Goal: Transaction & Acquisition: Purchase product/service

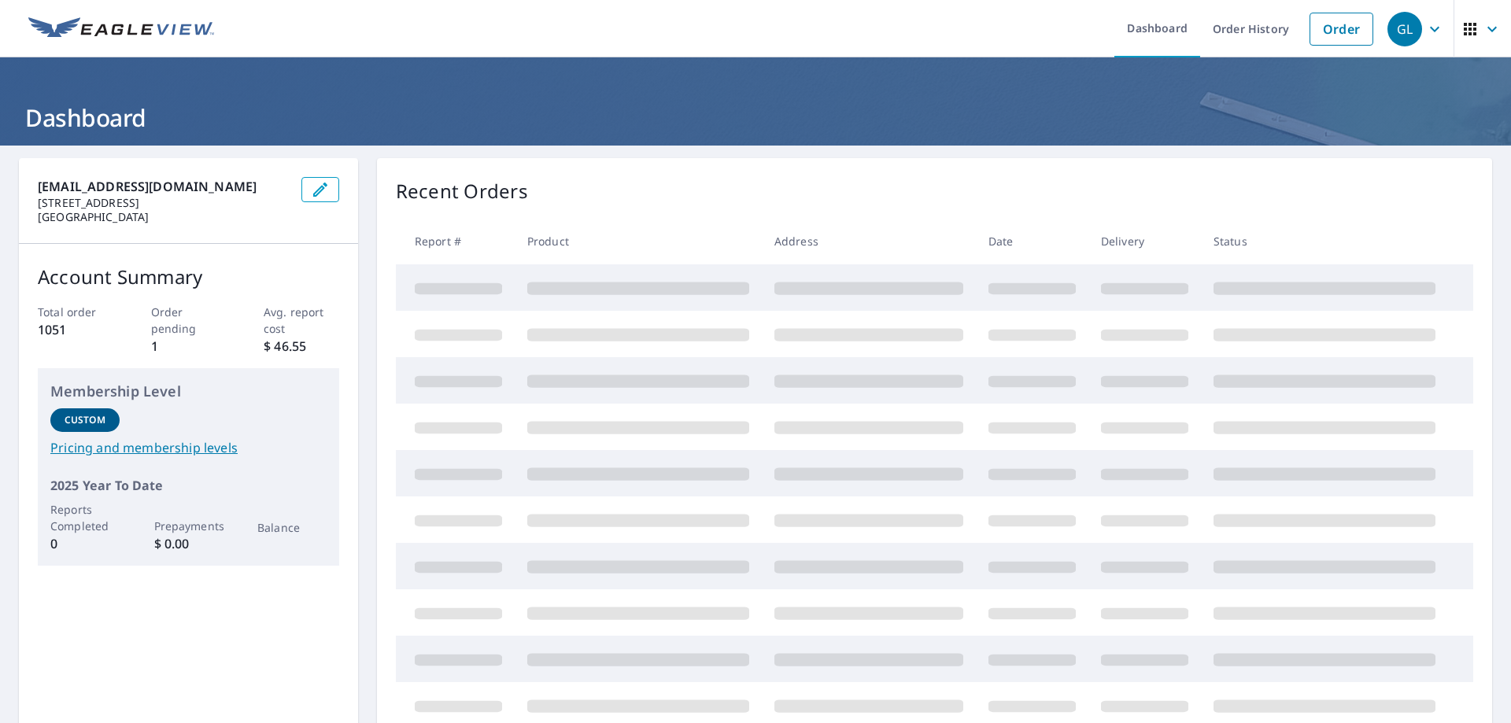
click at [1324, 30] on link "Order" at bounding box center [1341, 29] width 64 height 33
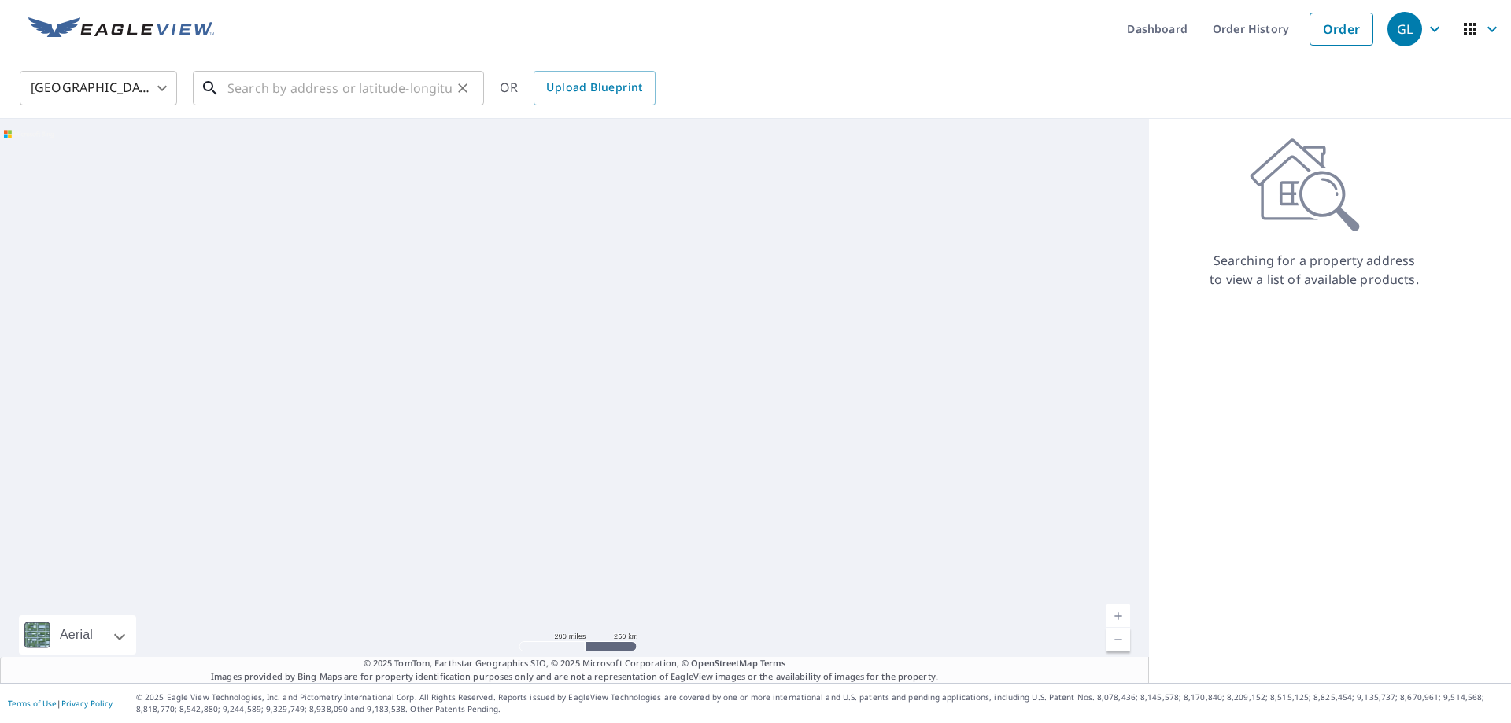
click at [286, 87] on input "text" at bounding box center [339, 88] width 224 height 44
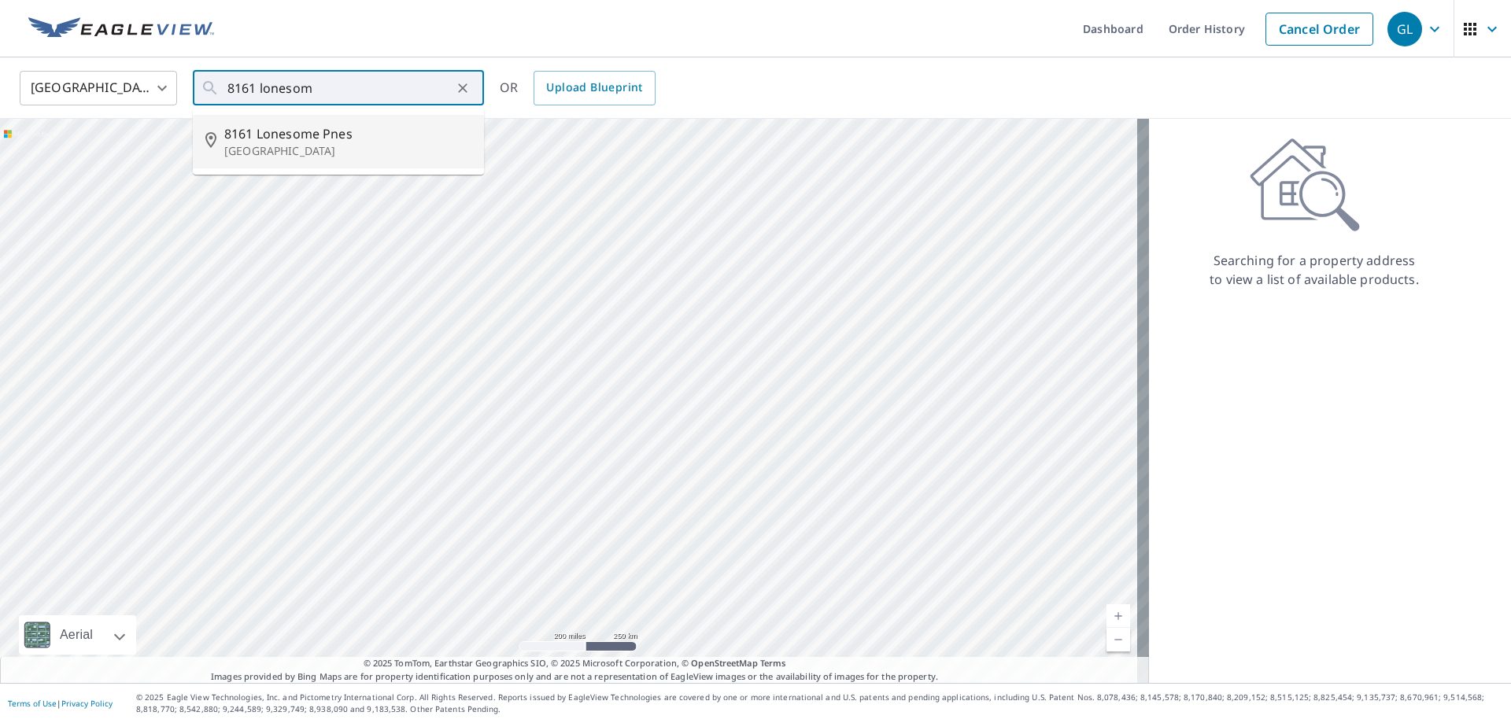
type input "[STREET_ADDRESS]"
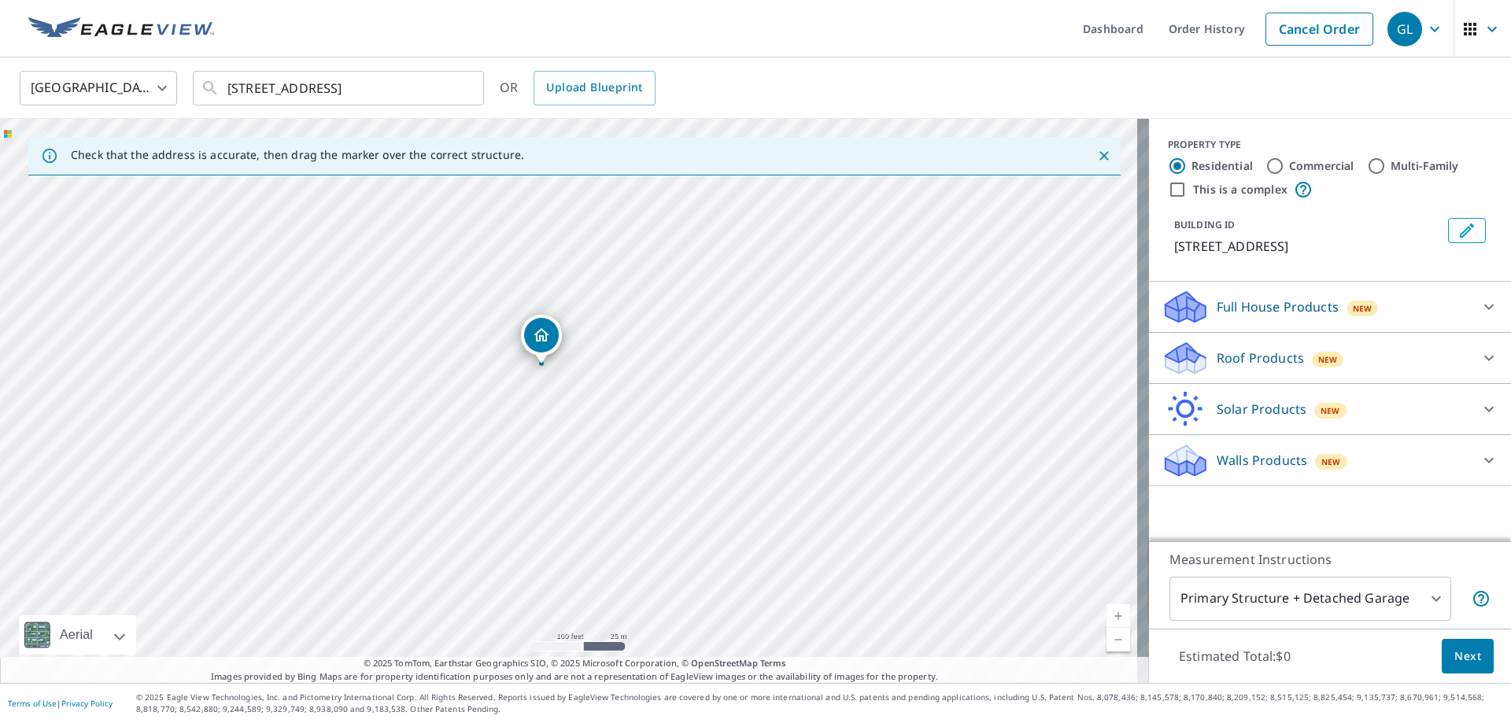
click at [1191, 360] on icon at bounding box center [1185, 358] width 47 height 37
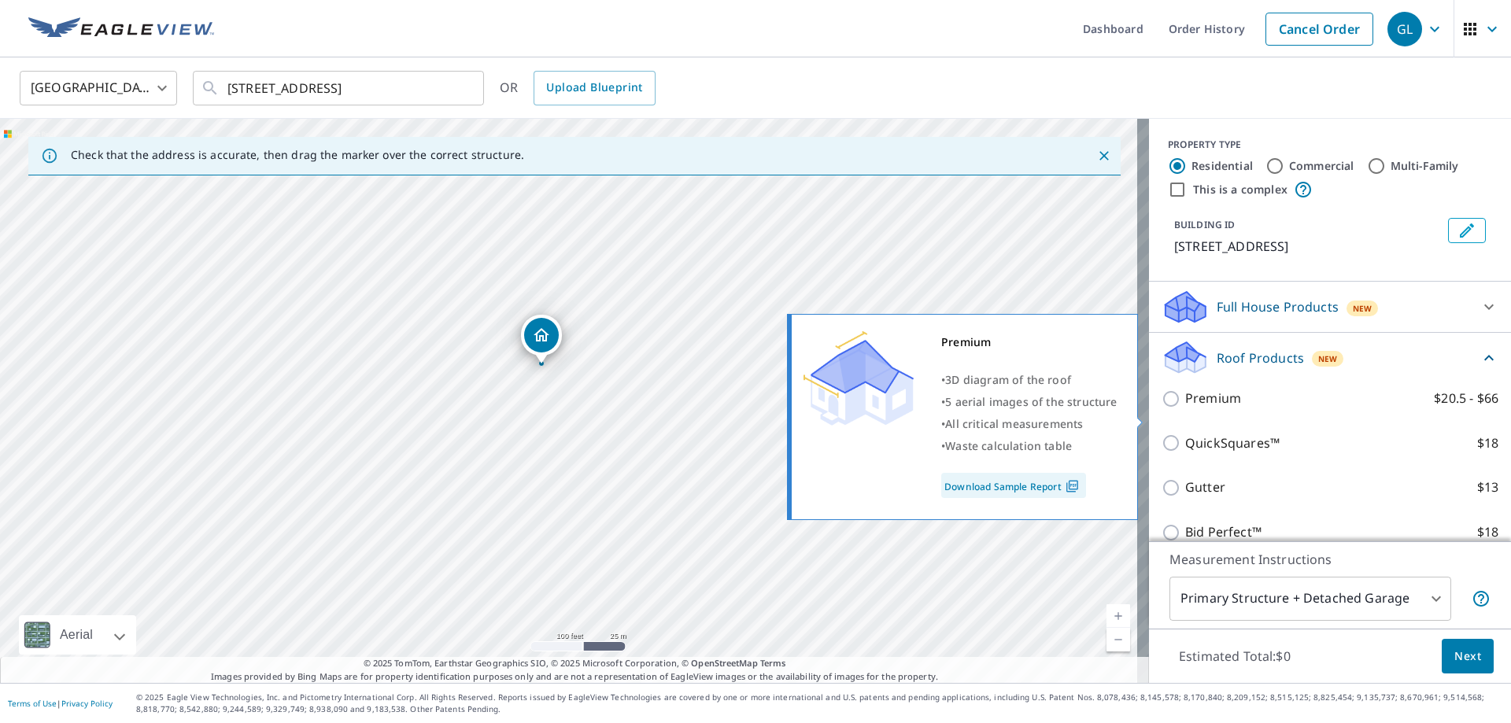
click at [1185, 408] on p "Premium" at bounding box center [1213, 399] width 56 height 20
click at [1177, 408] on input "Premium $20.5 - $66" at bounding box center [1174, 399] width 24 height 19
checkbox input "true"
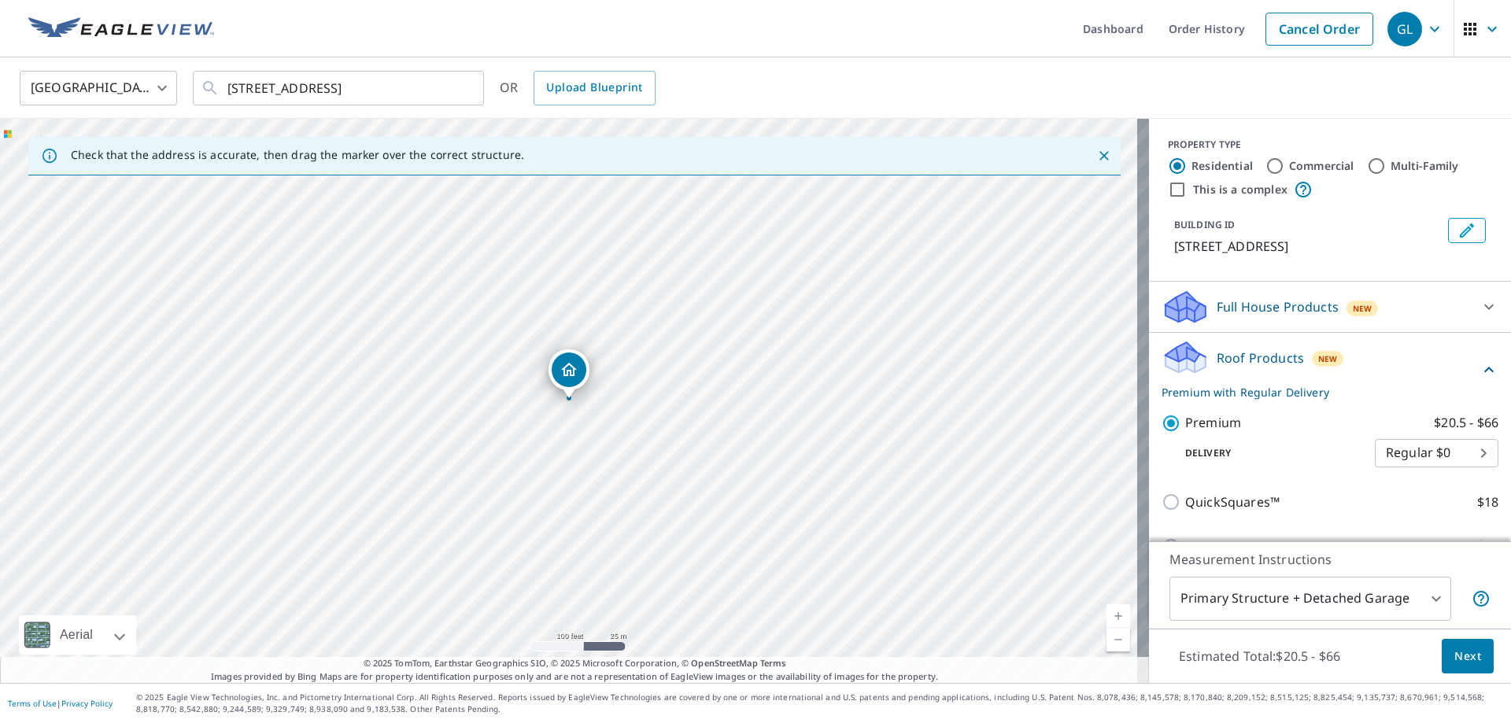
click at [1455, 656] on span "Next" at bounding box center [1467, 657] width 27 height 20
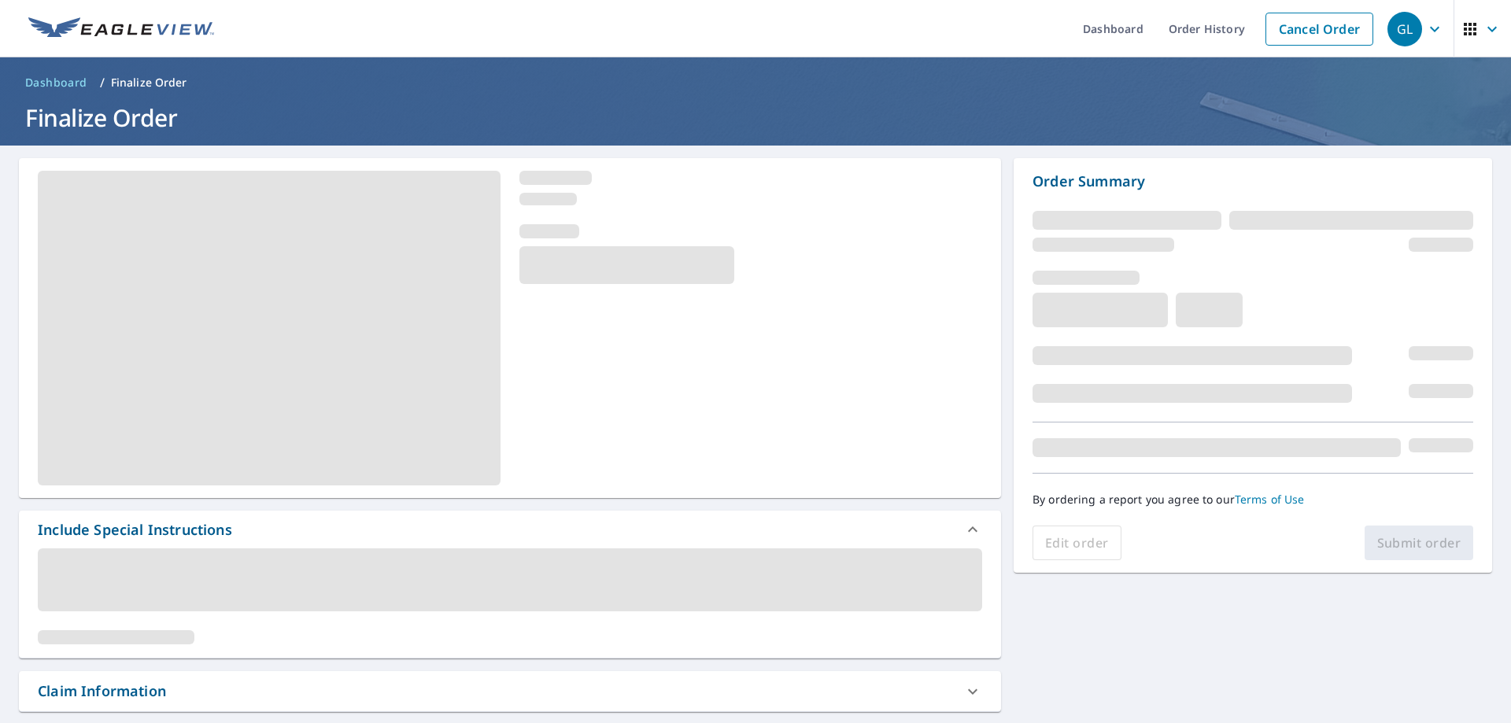
scroll to position [157, 0]
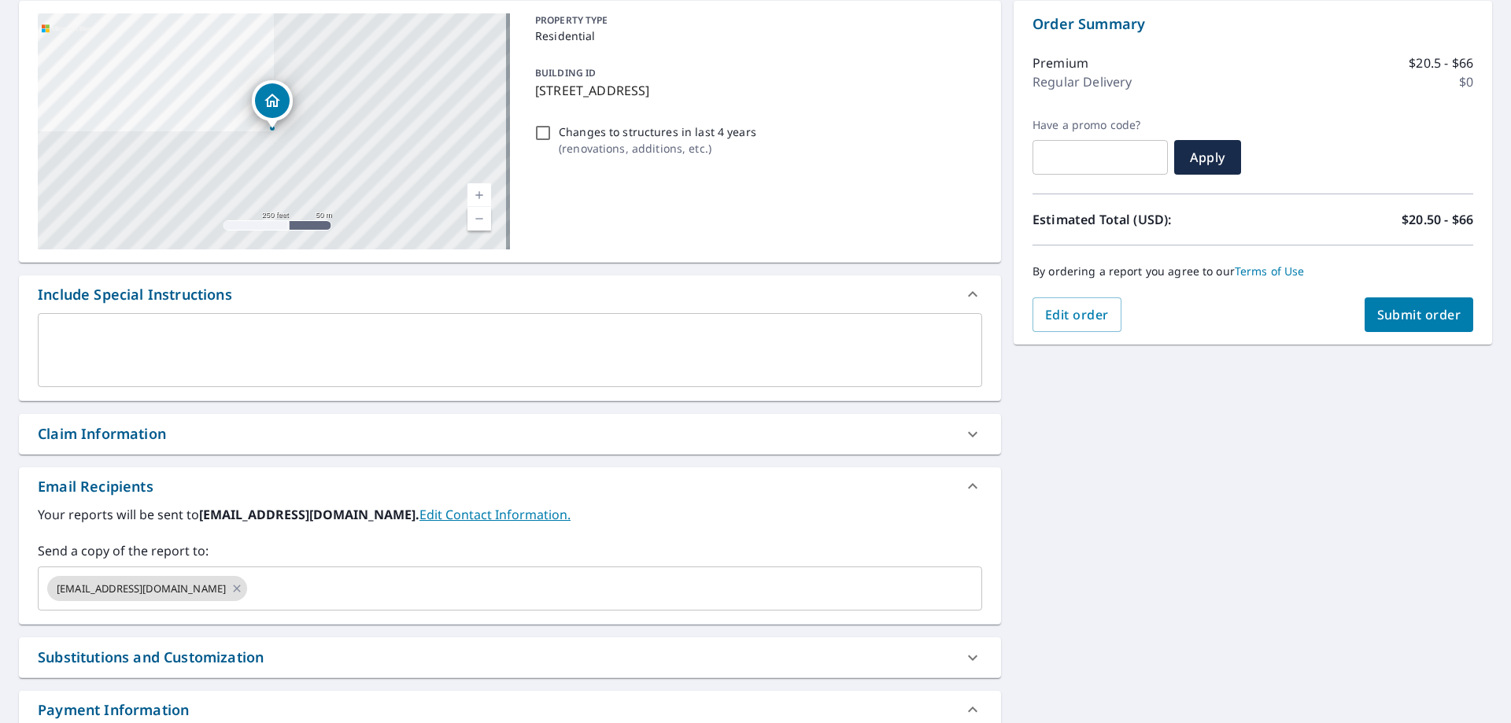
click at [179, 438] on div "Claim Information" at bounding box center [496, 433] width 916 height 21
checkbox input "true"
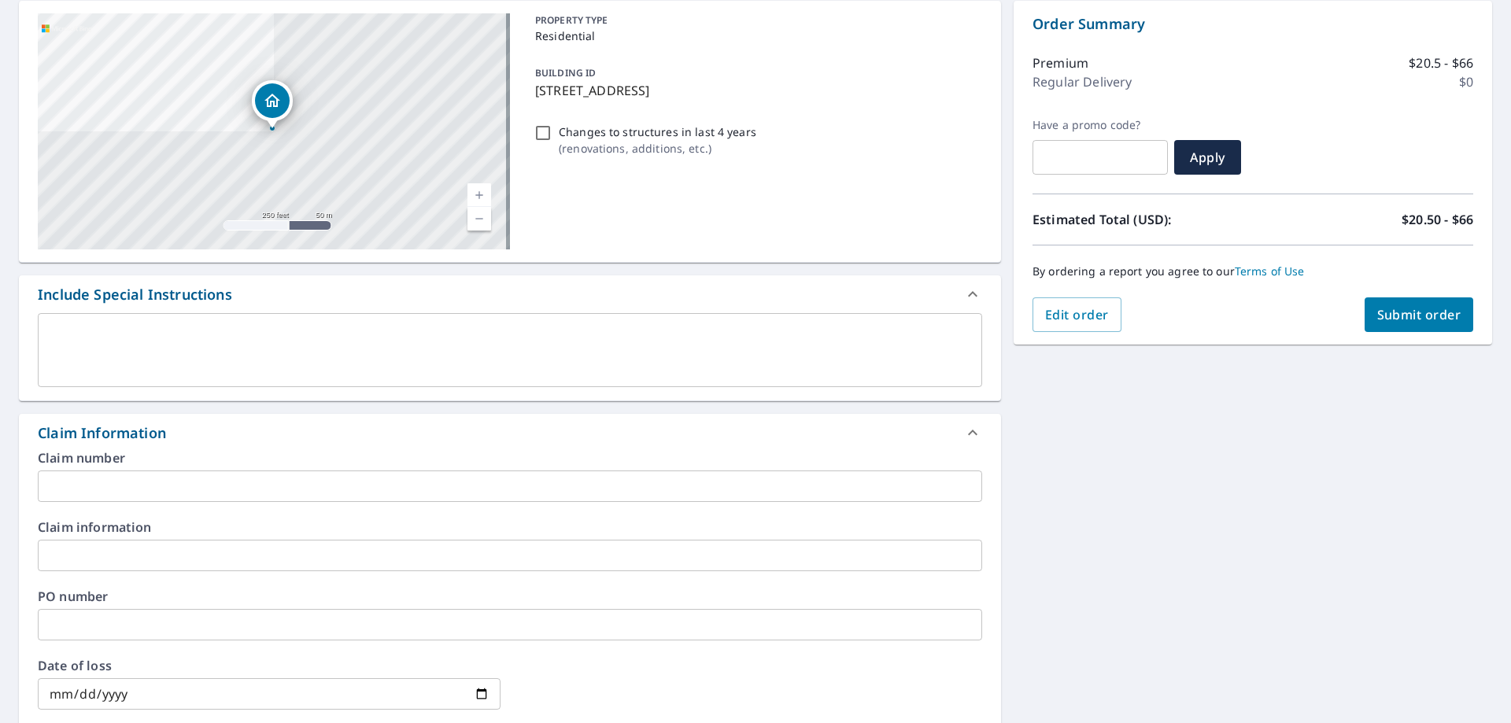
click at [127, 484] on input "text" at bounding box center [510, 486] width 944 height 31
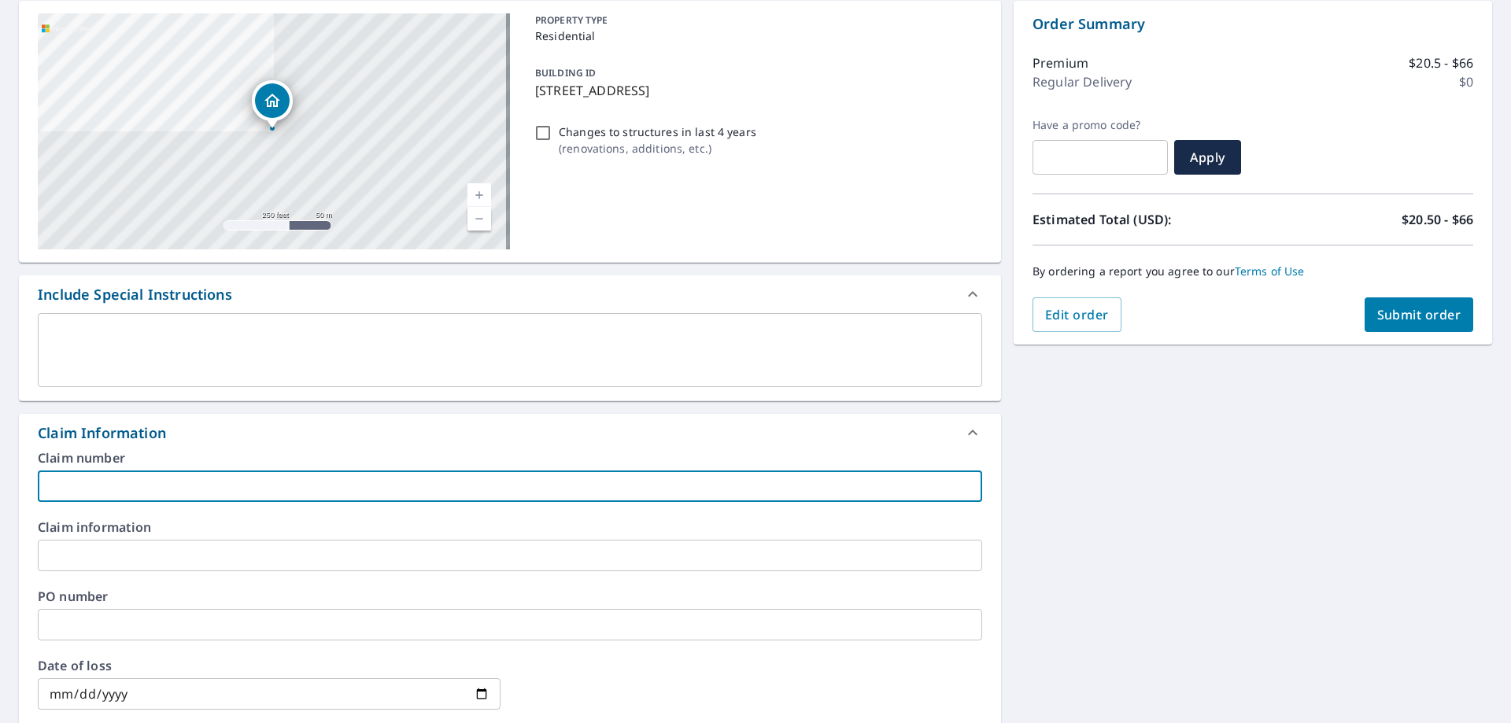
type input "300-[PERSON_NAME]"
checkbox input "true"
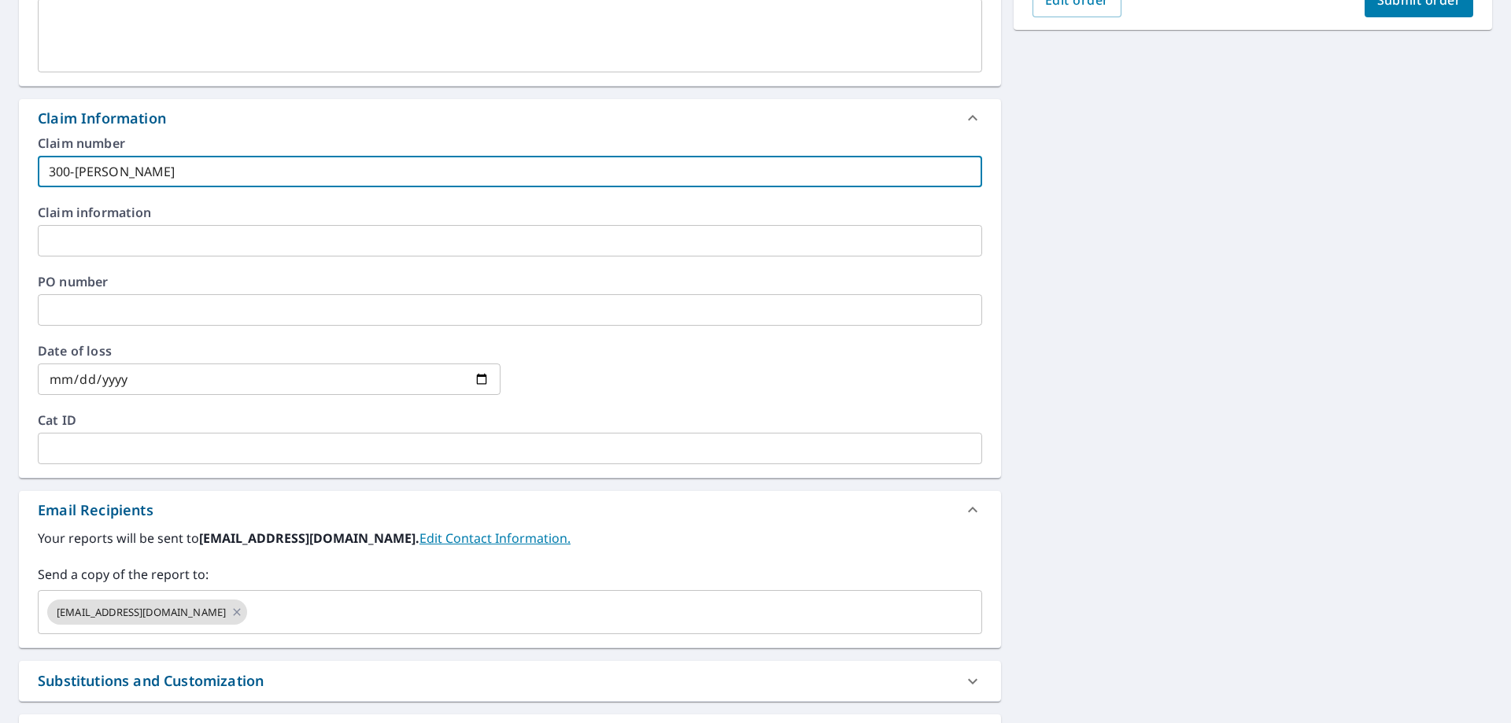
scroll to position [551, 0]
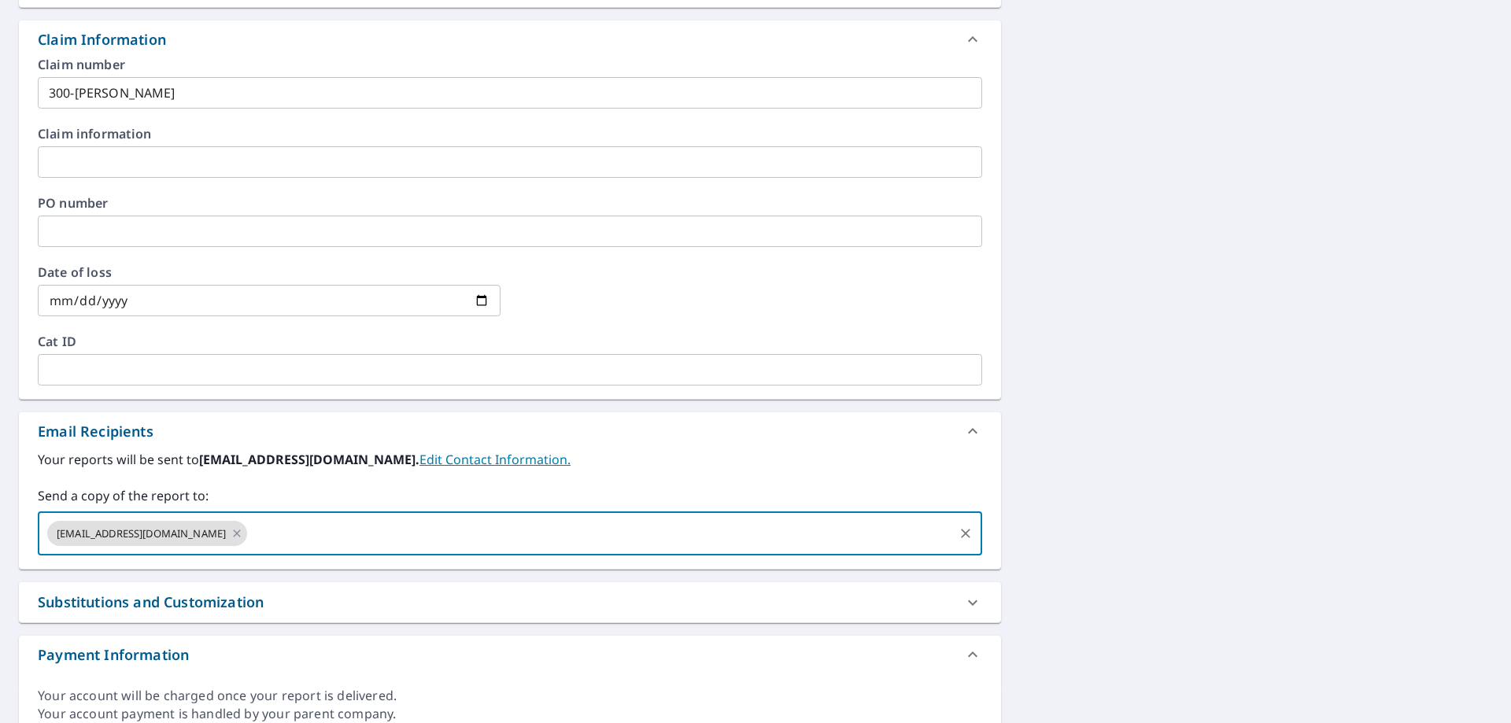
click at [249, 530] on input "text" at bounding box center [600, 534] width 702 height 30
type input "[EMAIL_ADDRESS][DOMAIN_NAME]"
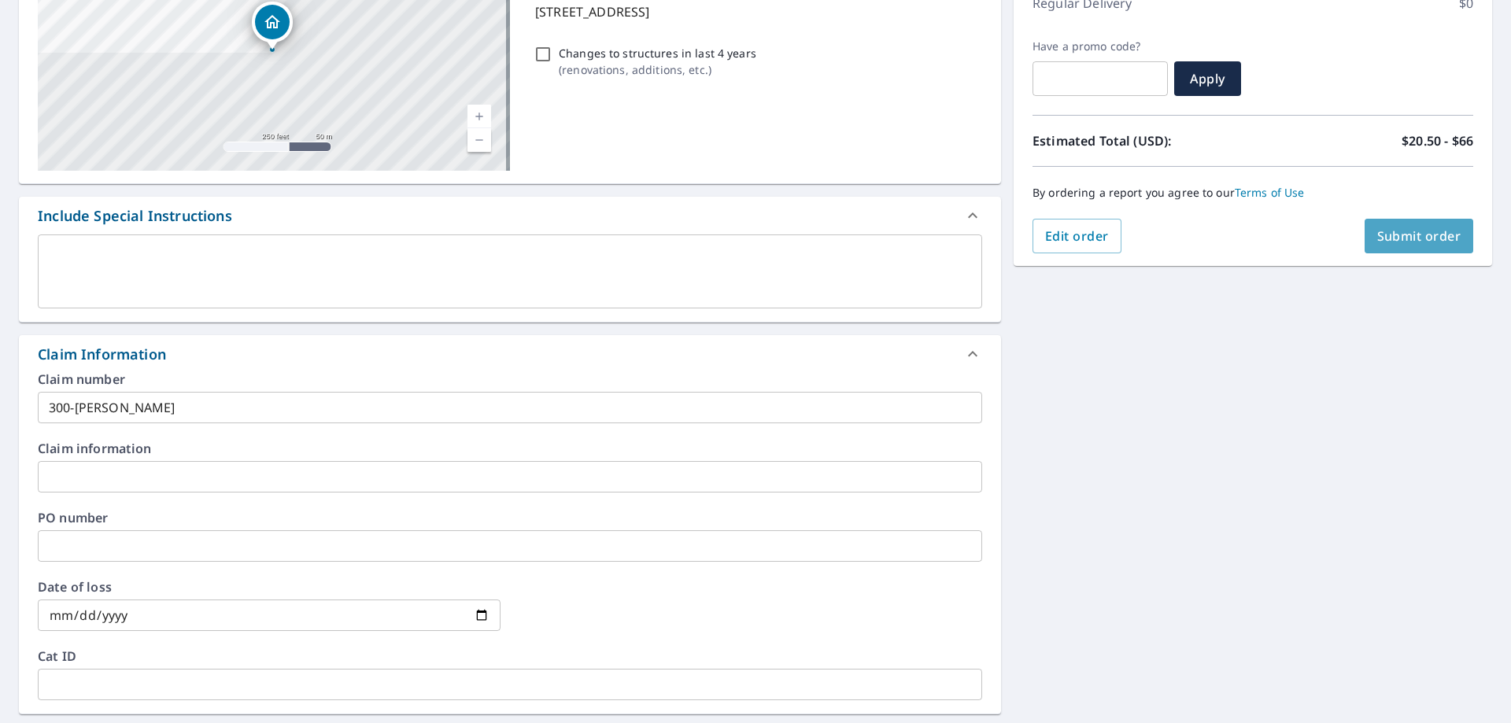
click at [1377, 242] on span "Submit order" at bounding box center [1419, 235] width 84 height 17
checkbox input "true"
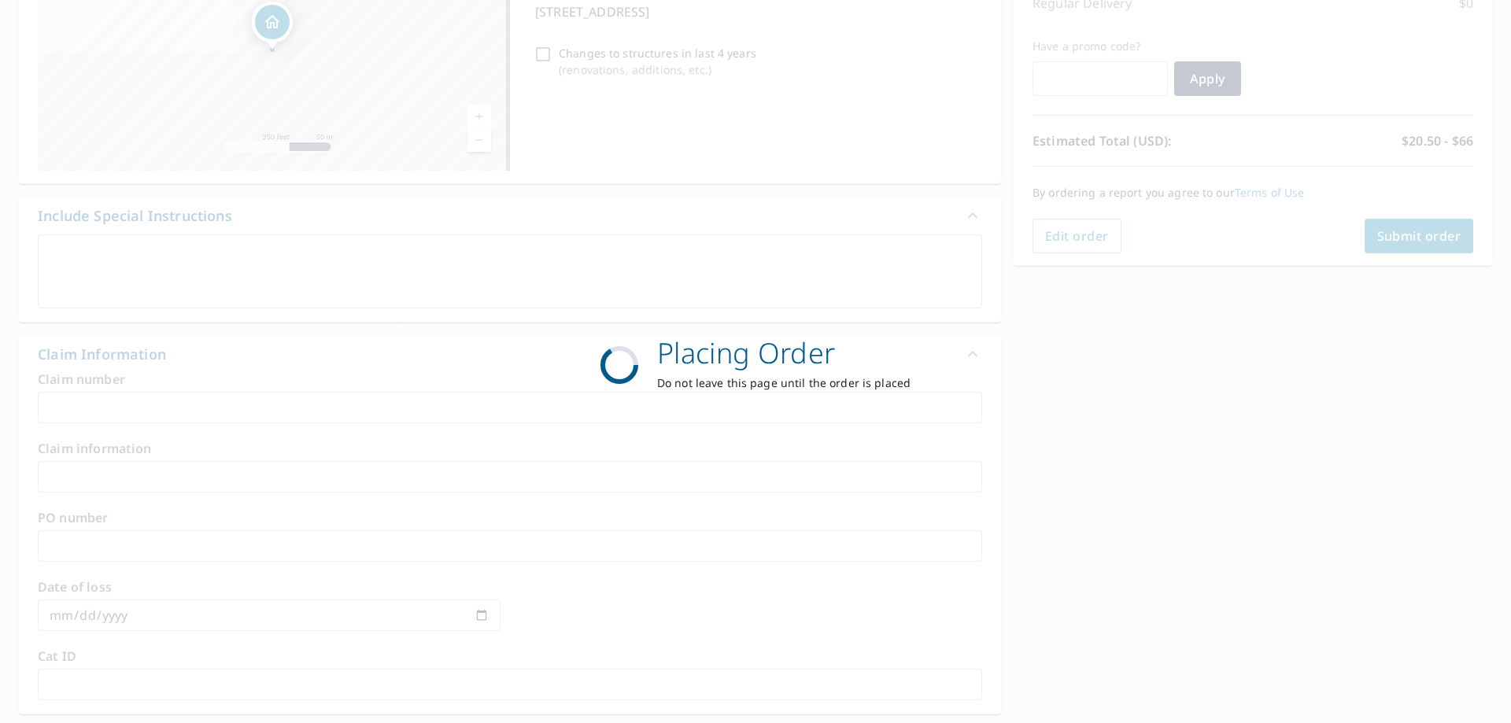
scroll to position [203, 0]
